Goal: Find specific page/section: Find specific page/section

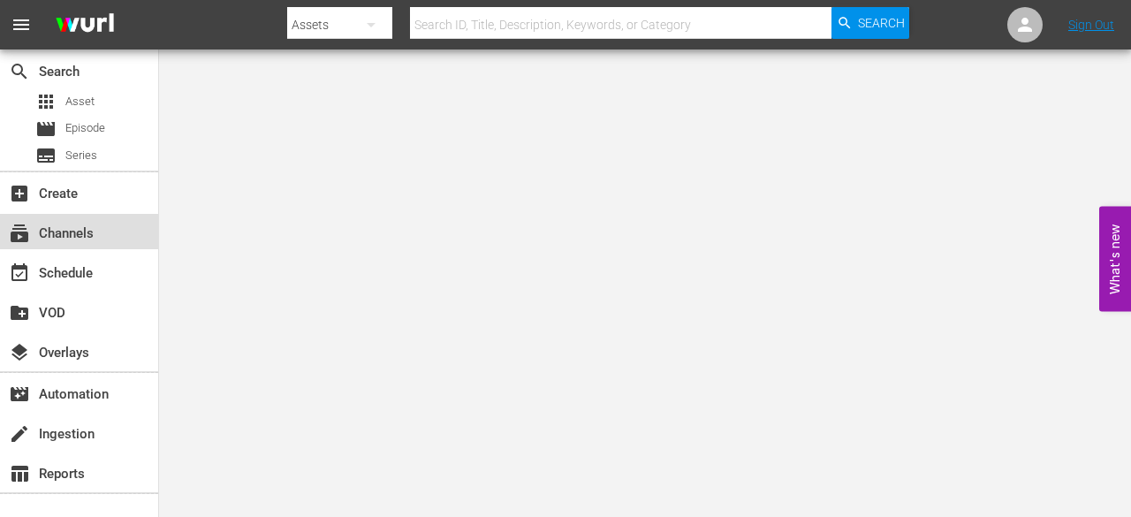
click at [57, 232] on div "subscriptions Channels" at bounding box center [49, 231] width 99 height 16
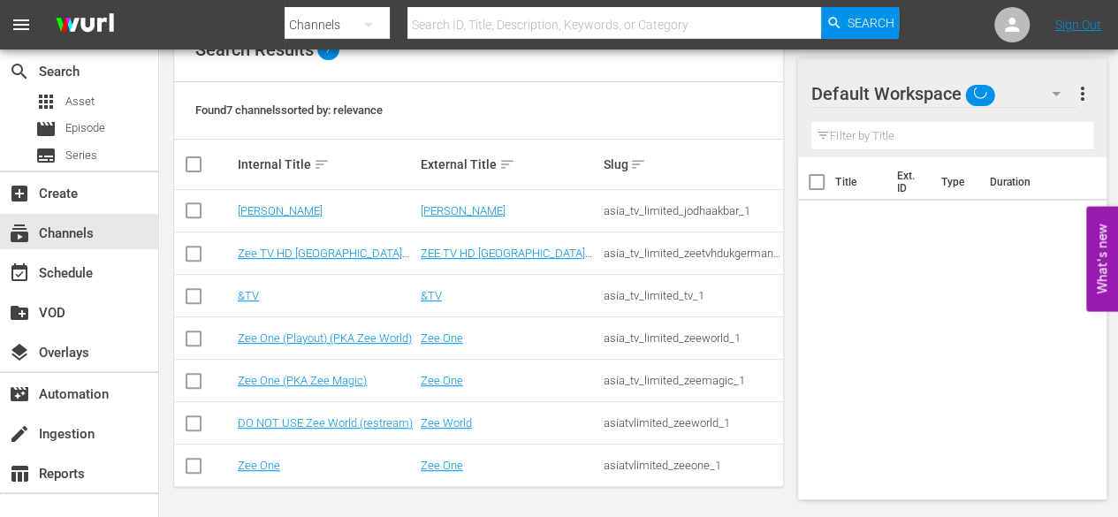
scroll to position [220, 0]
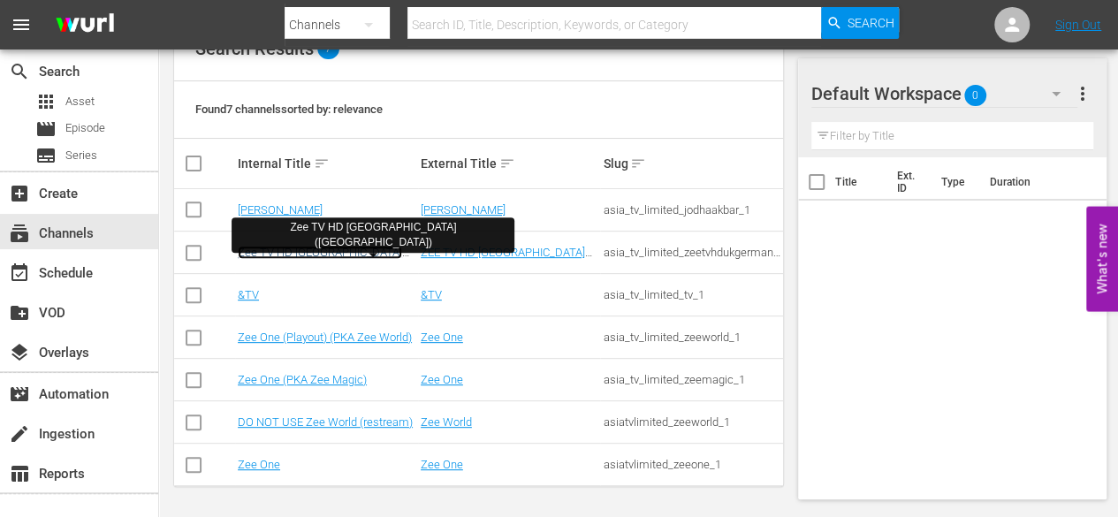
click at [277, 248] on link "Zee TV HD [GEOGRAPHIC_DATA] ([GEOGRAPHIC_DATA])" at bounding box center [320, 259] width 164 height 27
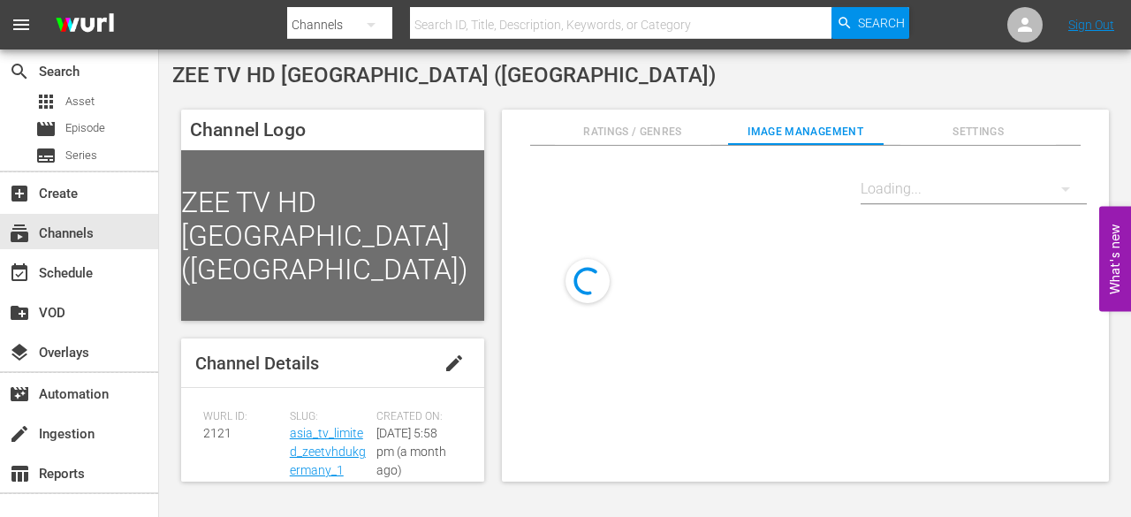
click at [571, 204] on div "Loading..." at bounding box center [805, 192] width 563 height 49
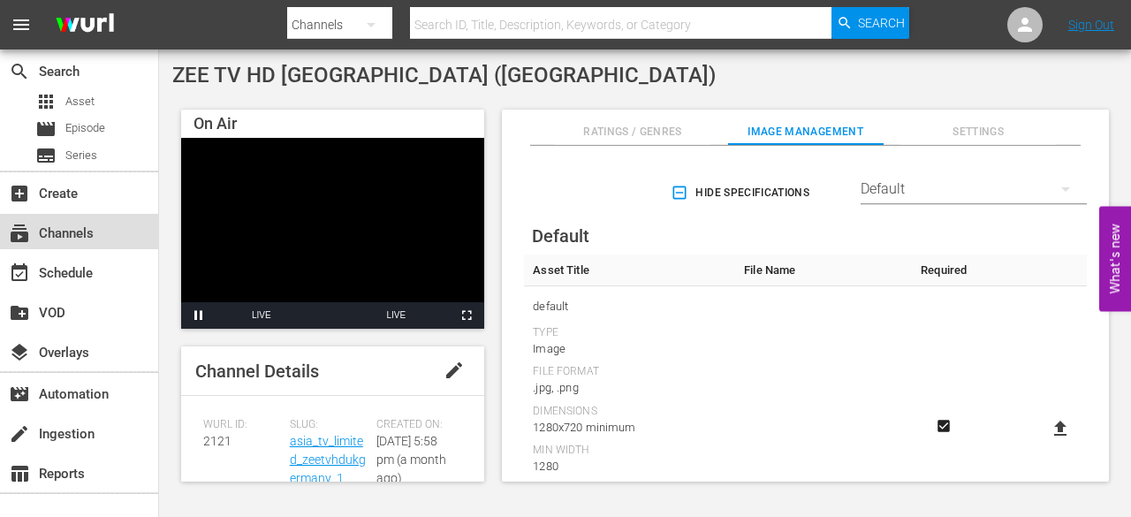
click at [66, 232] on div "subscriptions Channels" at bounding box center [49, 231] width 99 height 16
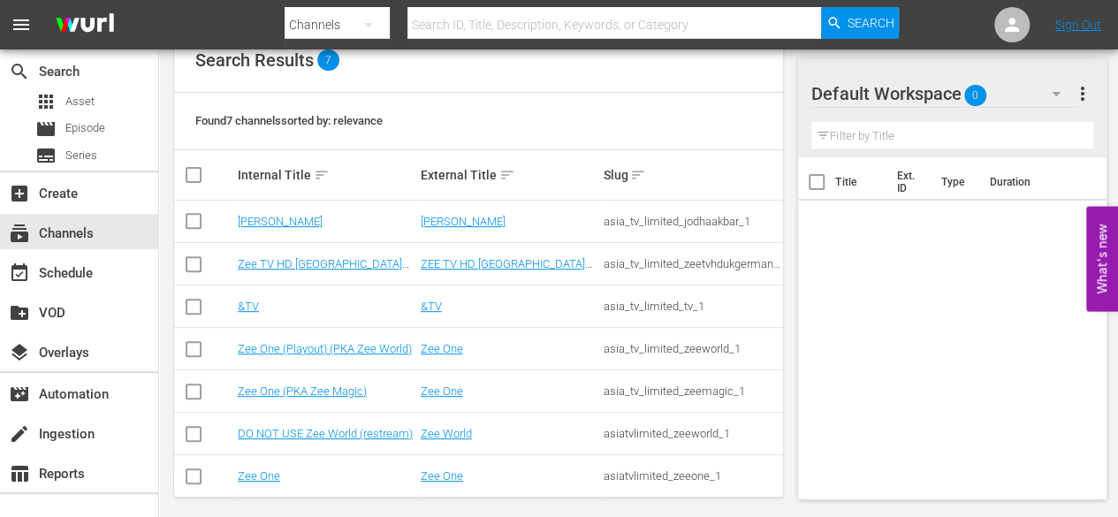
scroll to position [220, 0]
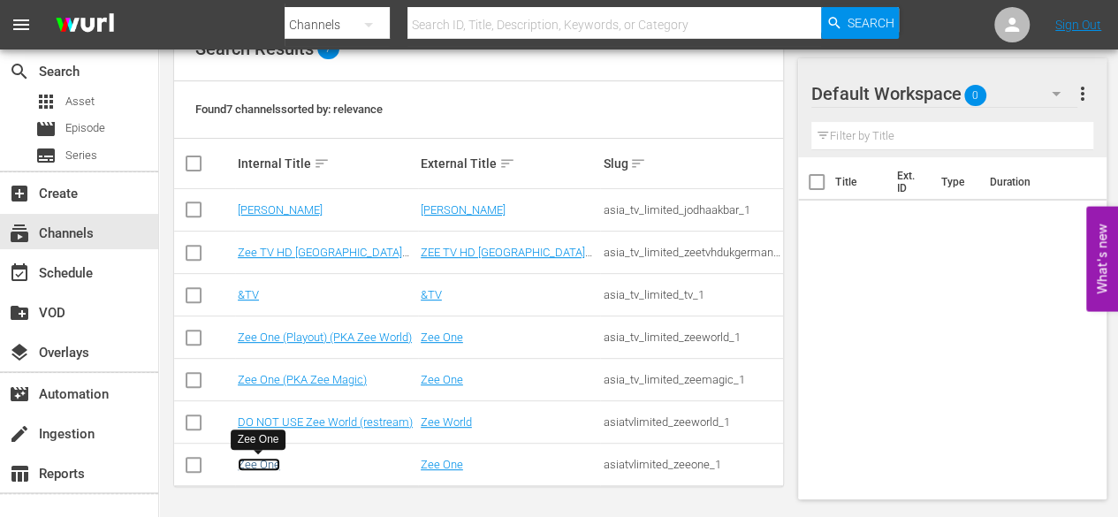
click at [263, 469] on link "Zee One" at bounding box center [259, 464] width 42 height 13
